Goal: Information Seeking & Learning: Learn about a topic

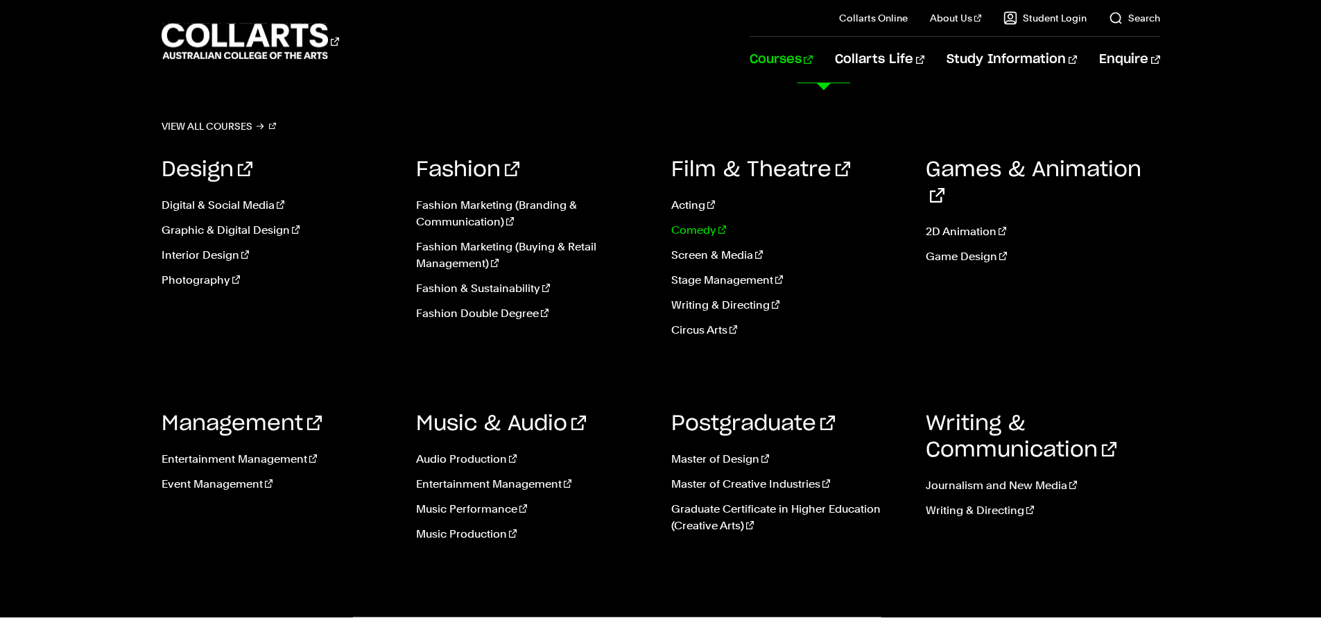
scroll to position [486, 0]
click at [216, 255] on link "Interior Design" at bounding box center [279, 255] width 234 height 17
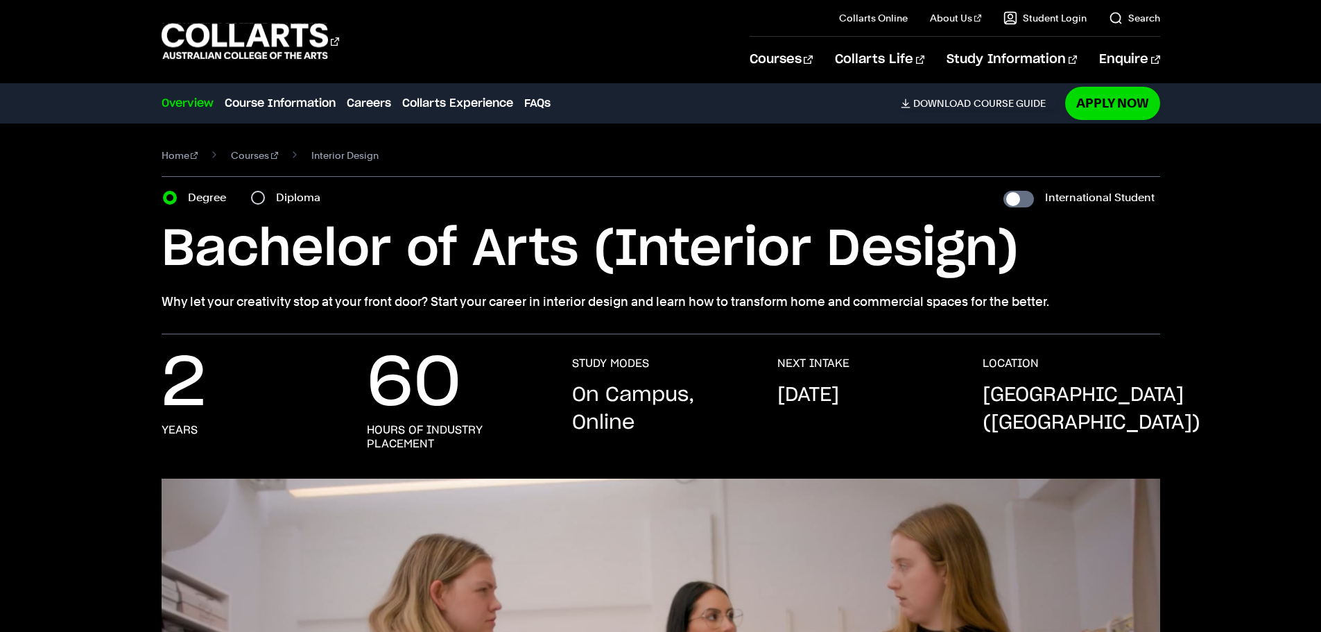
click at [272, 198] on div "Diploma" at bounding box center [290, 197] width 78 height 19
click at [260, 199] on input "Diploma" at bounding box center [258, 198] width 14 height 14
radio input "true"
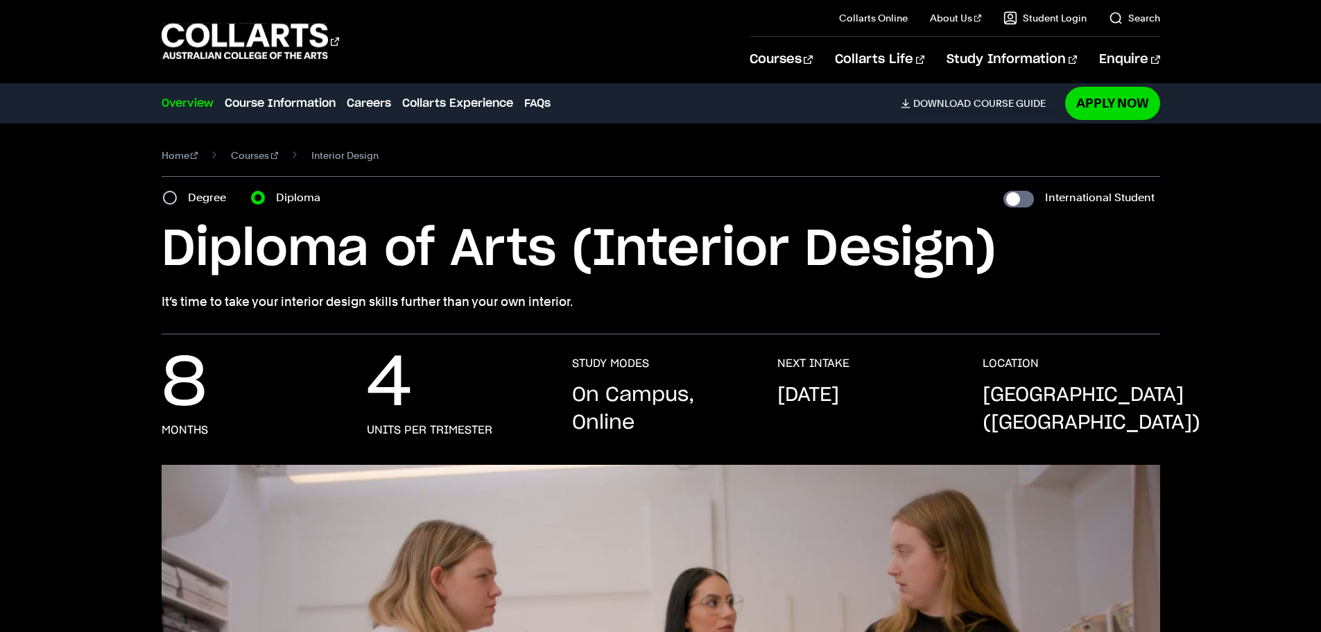
drag, startPoint x: 167, startPoint y: 255, endPoint x: 1030, endPoint y: 280, distance: 863.3
click at [1031, 281] on div "Diploma of Arts (Interior Design) It’s time to take your interior design skills…" at bounding box center [661, 265] width 999 height 93
copy div "Diploma of Arts (Interior Design) It’s time to take your interior design skills…"
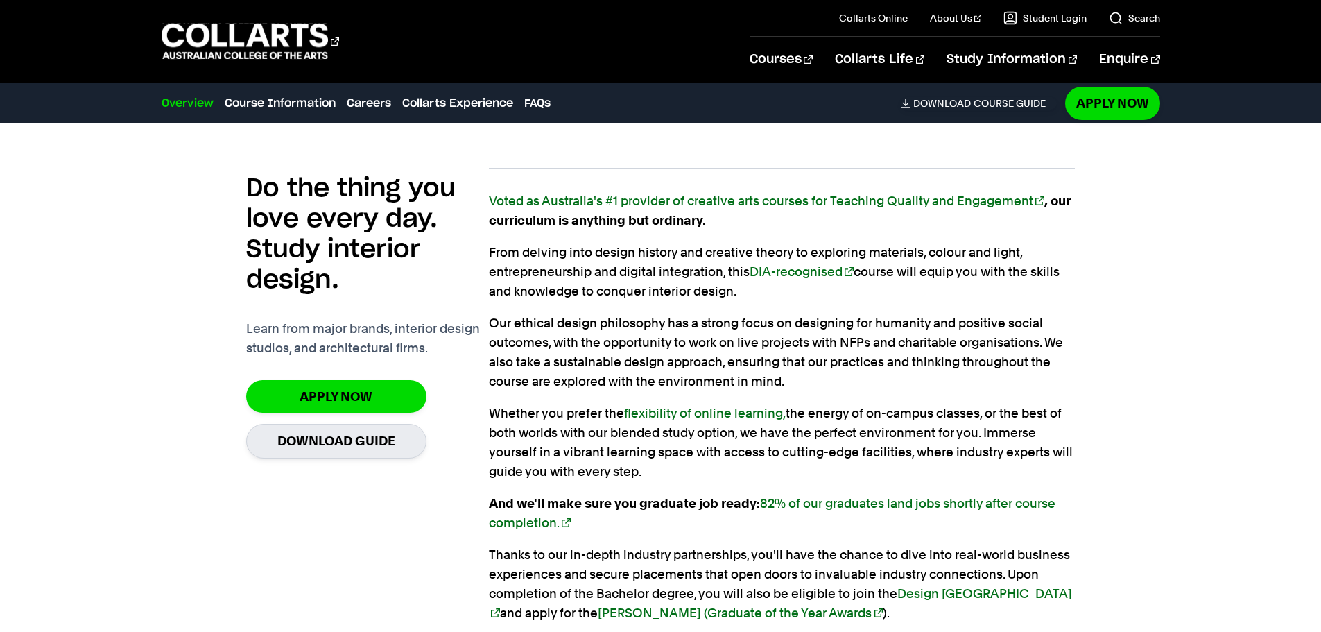
scroll to position [902, 0]
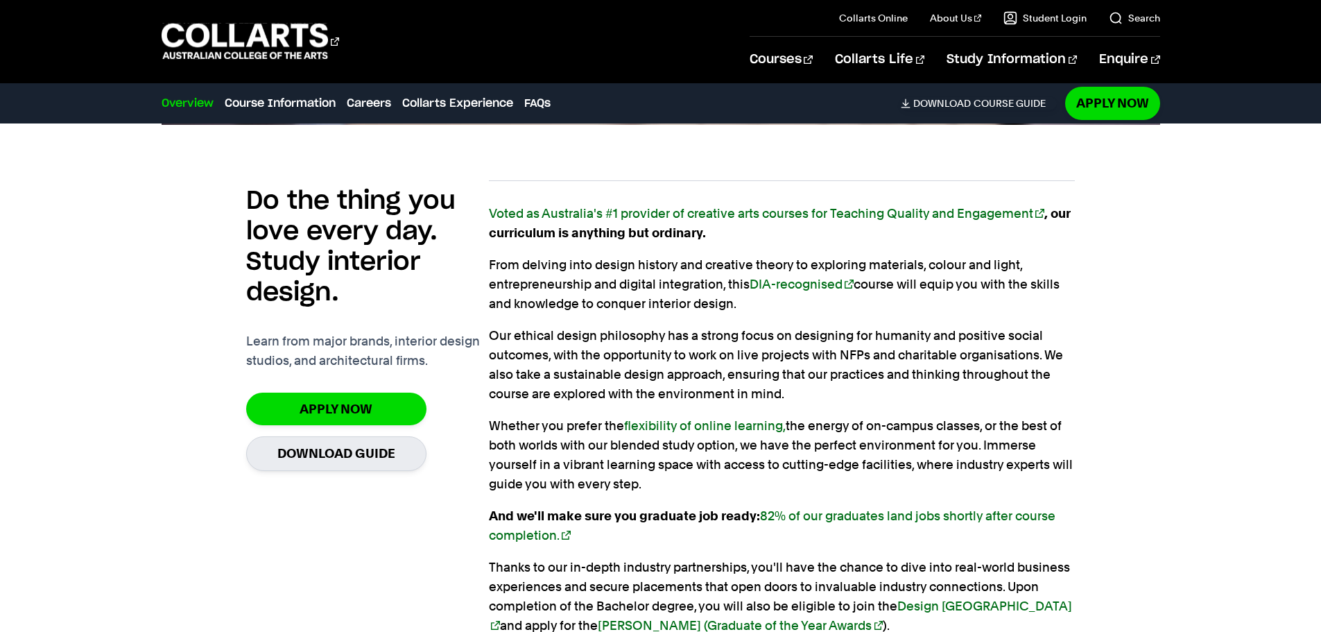
click at [477, 220] on h2 "Do the thing you love every day. Study interior design." at bounding box center [367, 247] width 243 height 122
click at [492, 212] on link "Voted as Australia's #1 provider of creative arts courses for Teaching Quality …" at bounding box center [767, 213] width 556 height 15
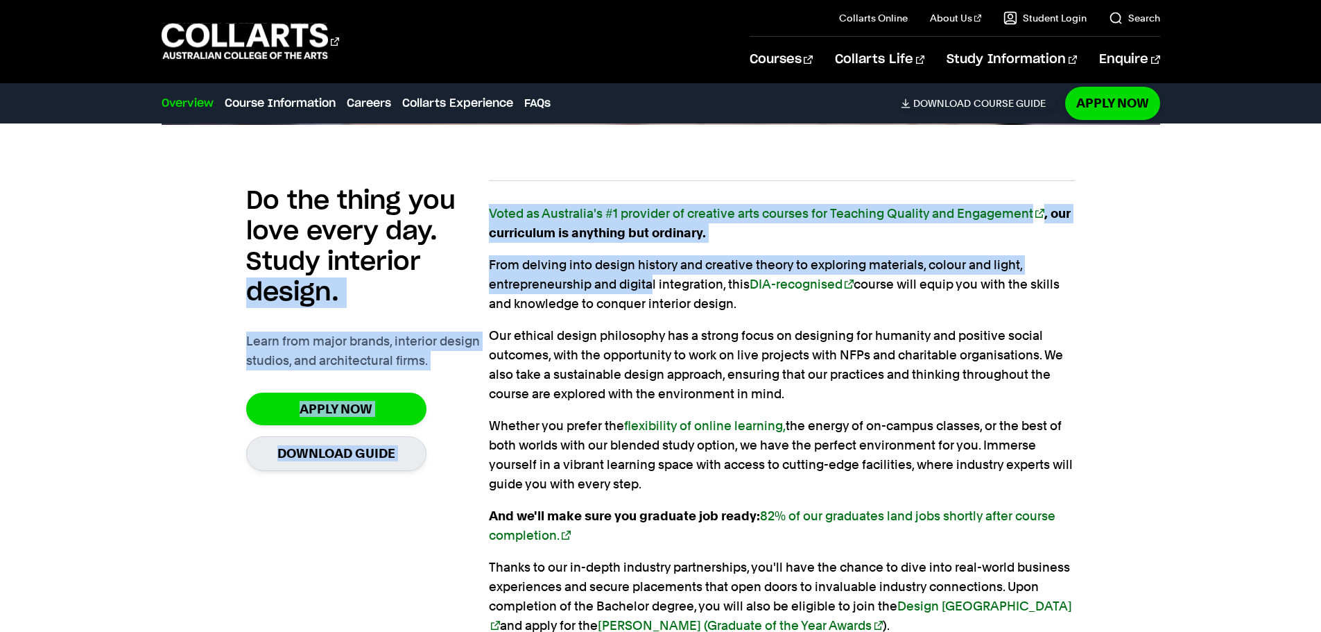
drag, startPoint x: 483, startPoint y: 265, endPoint x: 650, endPoint y: 281, distance: 167.9
click at [650, 281] on section "Do the thing you love every day. Study interior design. Learn from major brands…" at bounding box center [660, 427] width 829 height 538
click at [493, 264] on p "From delving into design history and creative theory to exploring materials, co…" at bounding box center [782, 284] width 586 height 58
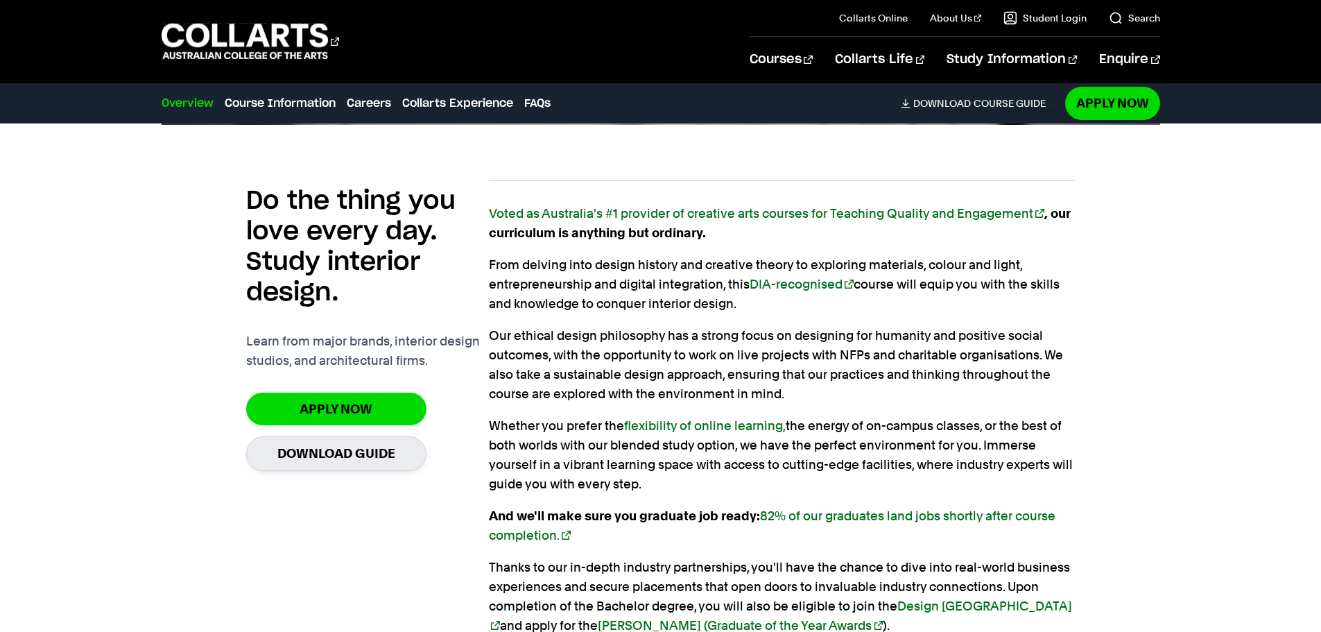
drag, startPoint x: 490, startPoint y: 264, endPoint x: 787, endPoint y: 480, distance: 367.6
click at [787, 480] on div "Voted as Australia's #1 provider of creative arts courses for Teaching Quality …" at bounding box center [782, 435] width 586 height 463
copy div "From delving into design history and creative theory to exploring materials, co…"
